Goal: Task Accomplishment & Management: Check status

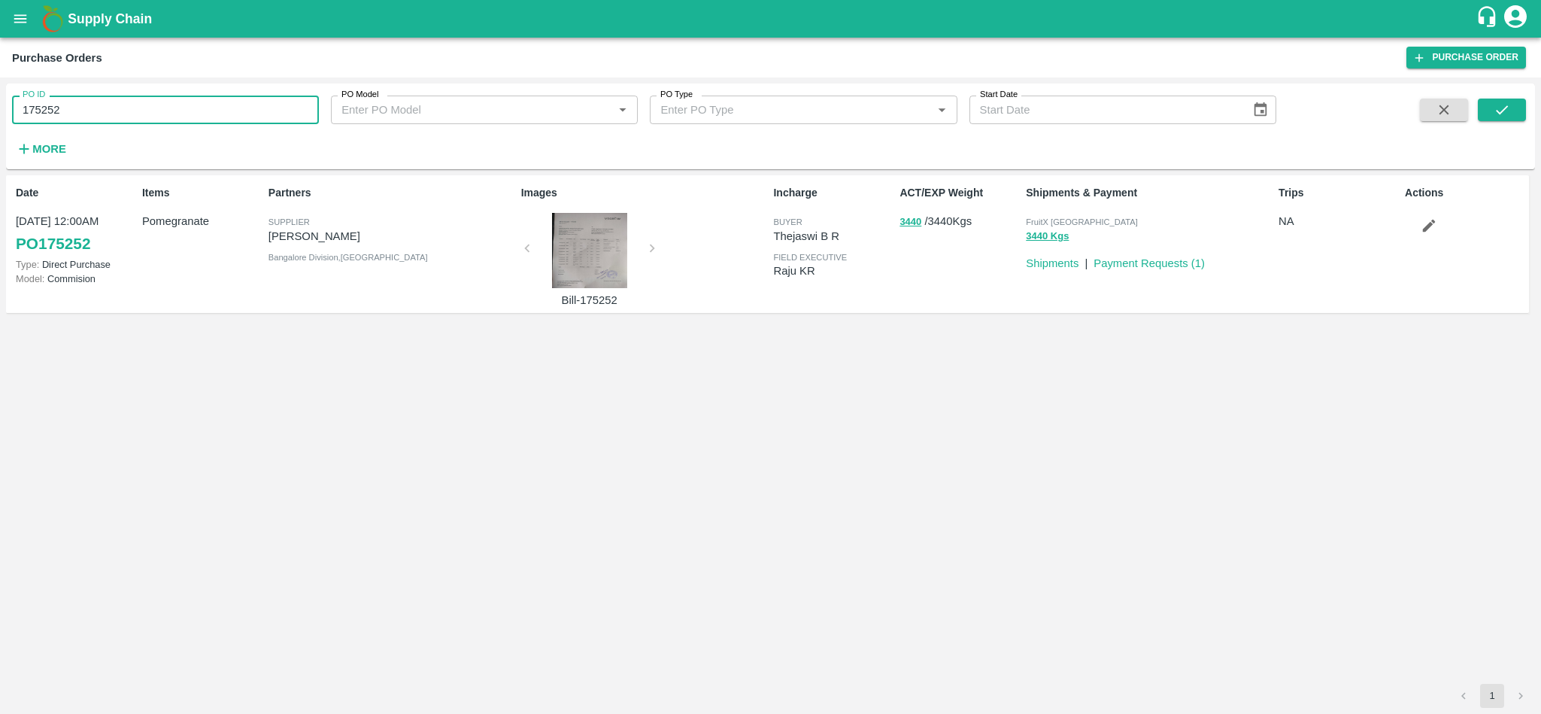
drag, startPoint x: 0, startPoint y: 0, endPoint x: 144, endPoint y: 123, distance: 189.4
click at [144, 123] on input "175252" at bounding box center [165, 110] width 307 height 29
paste input "text"
type input "174775"
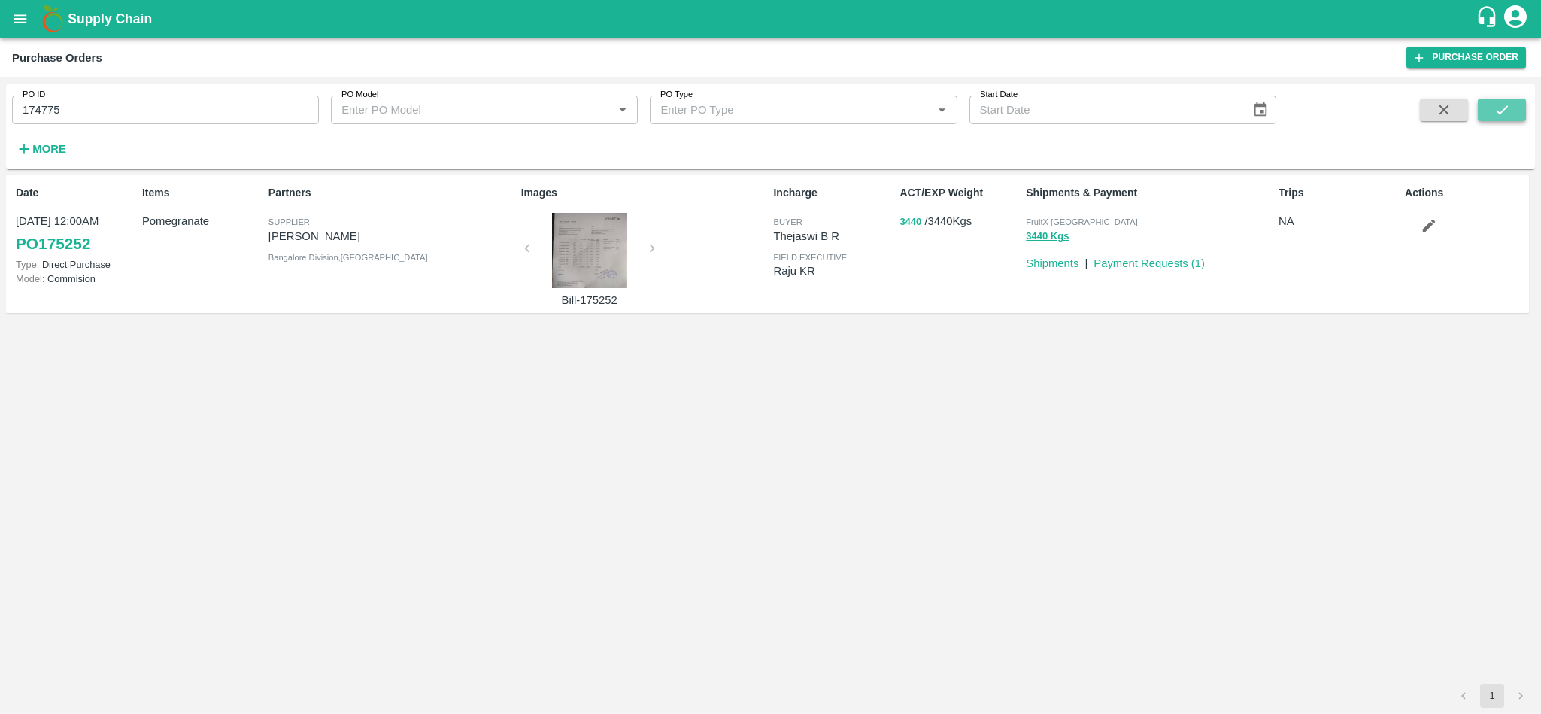
click at [1497, 116] on icon "submit" at bounding box center [1502, 110] width 17 height 17
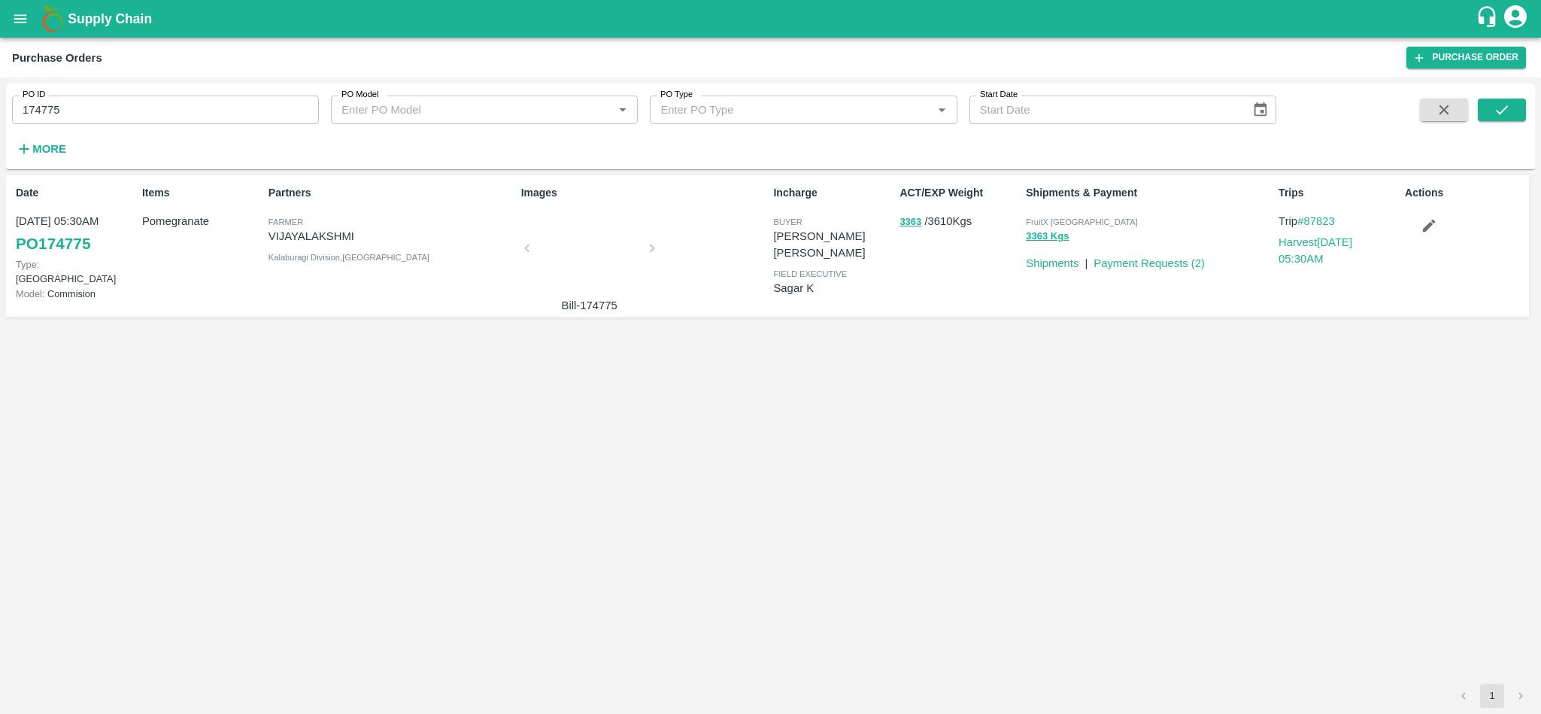
click at [149, 104] on input "174775" at bounding box center [165, 110] width 307 height 29
paste input "text"
type input "173748"
click at [1494, 117] on icon "submit" at bounding box center [1502, 110] width 17 height 17
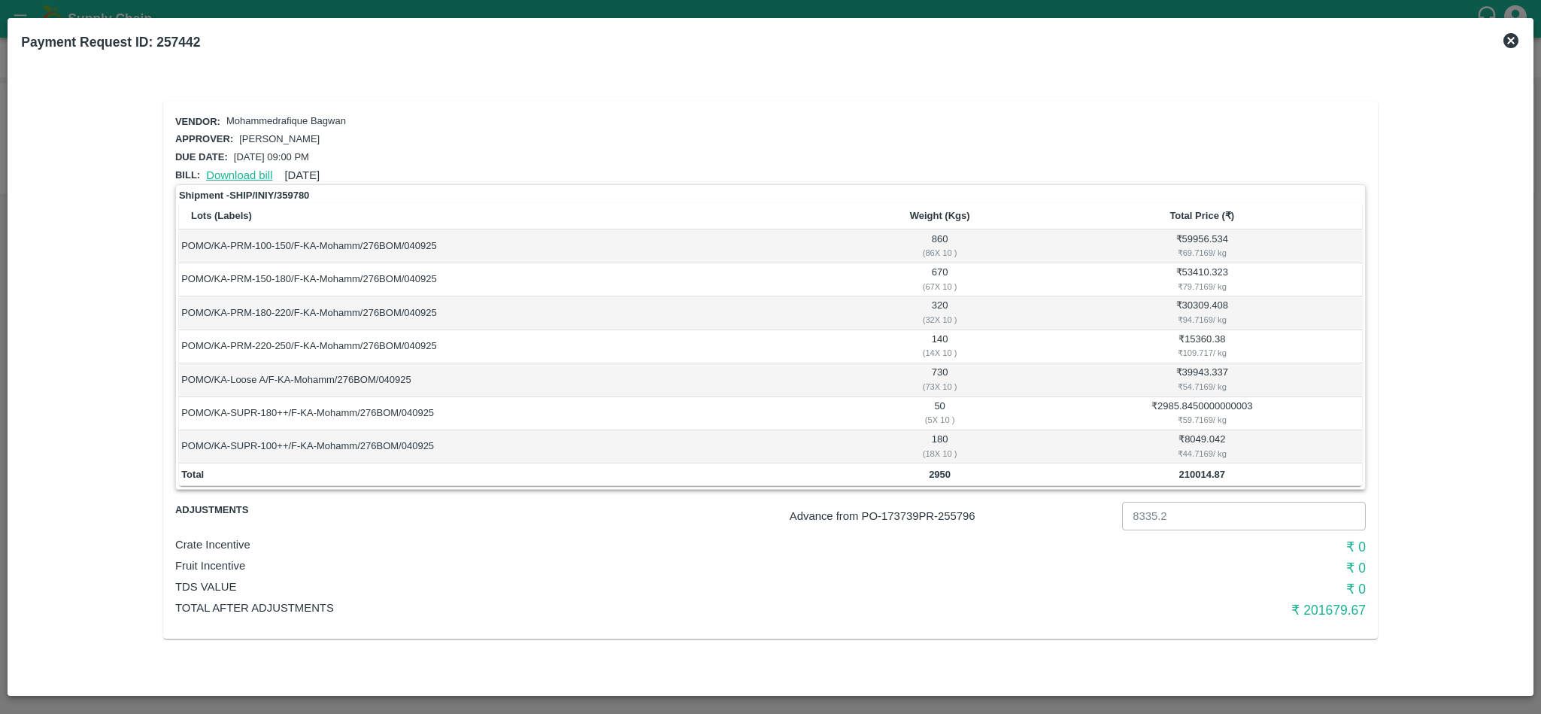
click at [239, 169] on link "Download bill" at bounding box center [239, 175] width 66 height 12
